Goal: Check status

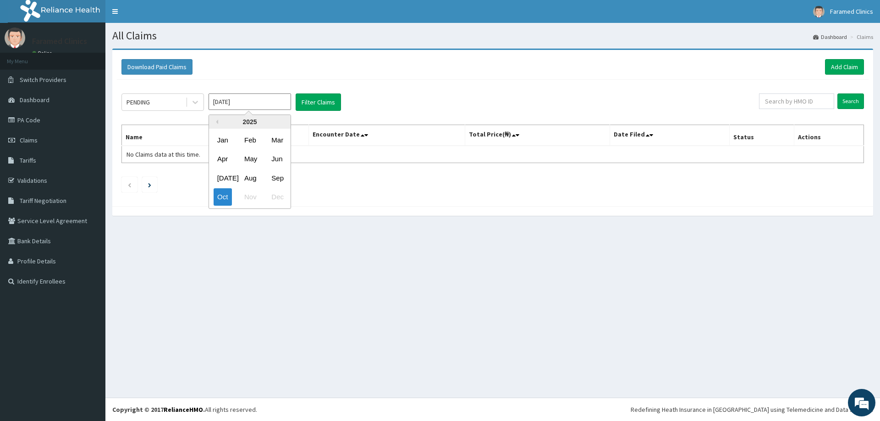
click at [222, 106] on input "[DATE]" at bounding box center [250, 102] width 83 height 17
click at [250, 183] on div "Aug" at bounding box center [250, 178] width 18 height 17
type input "[DATE]"
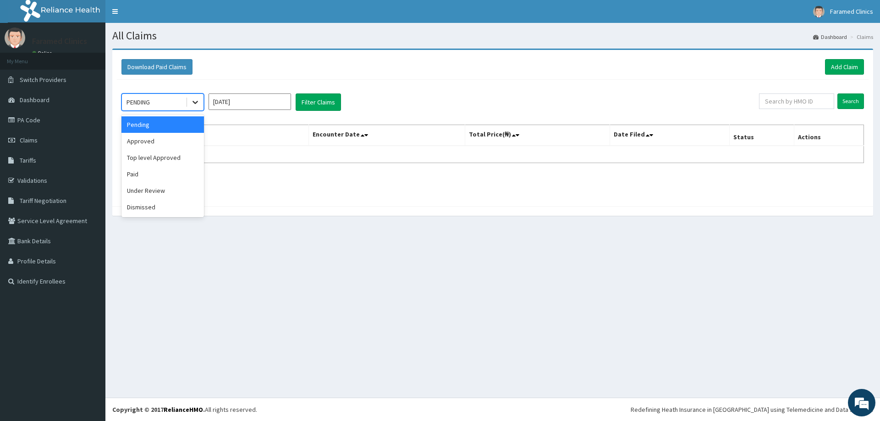
click at [191, 108] on div at bounding box center [195, 102] width 17 height 17
click at [160, 176] on div "Paid" at bounding box center [162, 174] width 83 height 17
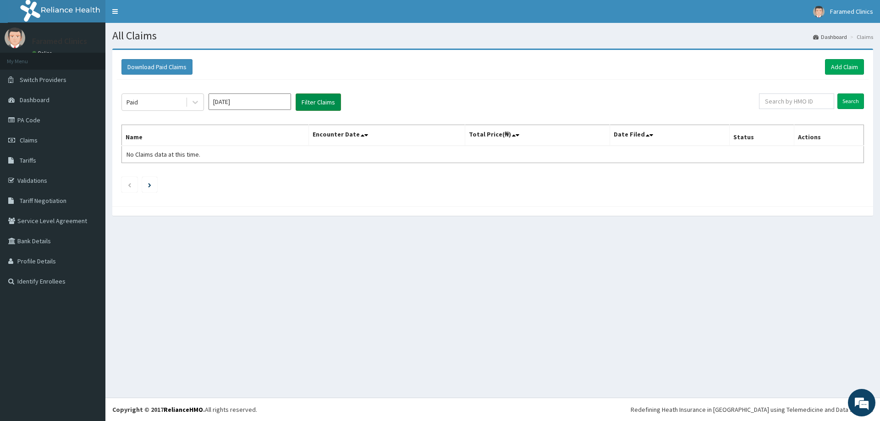
click at [316, 105] on button "Filter Claims" at bounding box center [318, 102] width 45 height 17
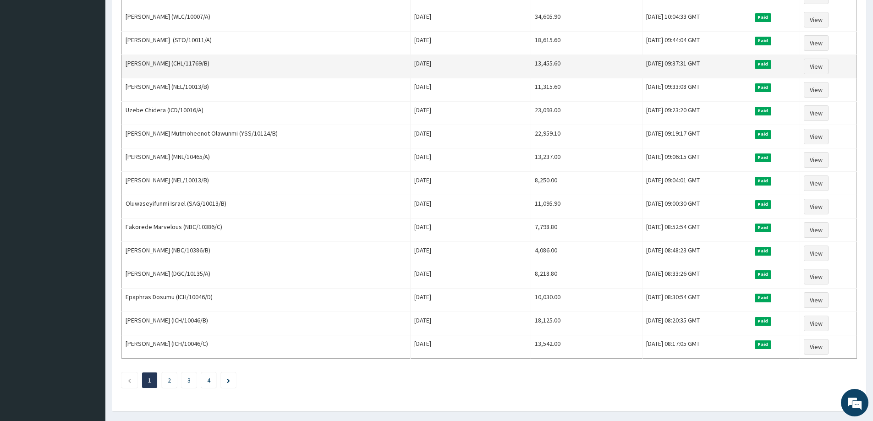
scroll to position [986, 0]
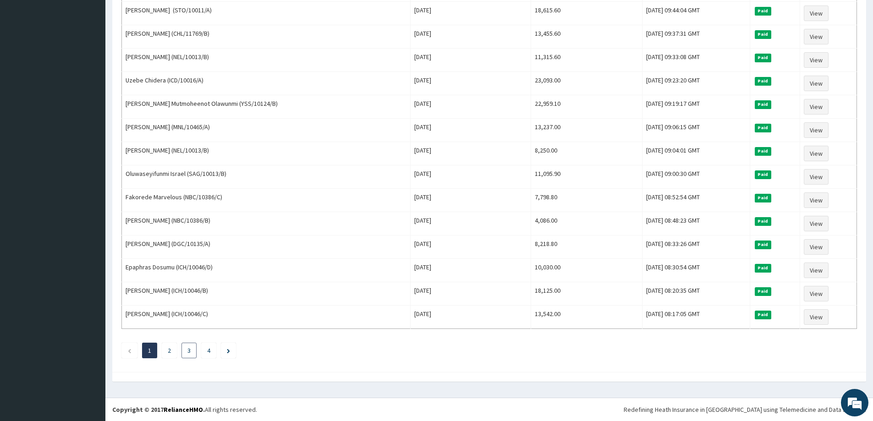
click at [186, 344] on li "3" at bounding box center [189, 351] width 15 height 16
click at [183, 351] on li "3" at bounding box center [189, 351] width 15 height 16
click at [188, 351] on link "3" at bounding box center [188, 351] width 3 height 8
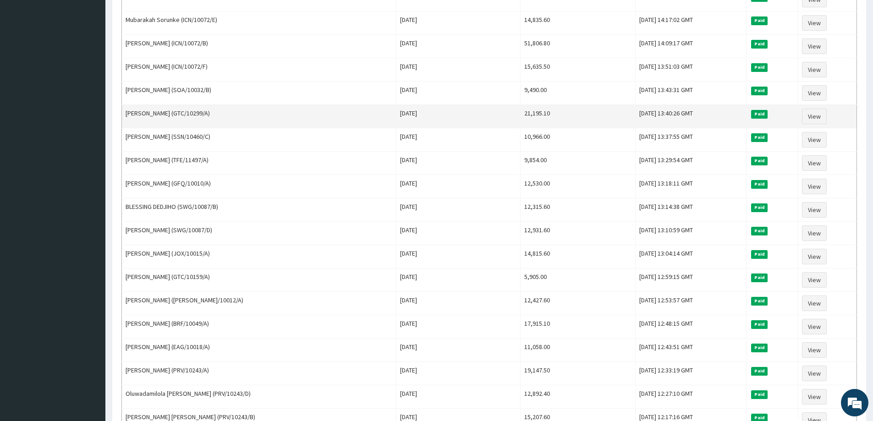
scroll to position [253, 0]
